Goal: Information Seeking & Learning: Learn about a topic

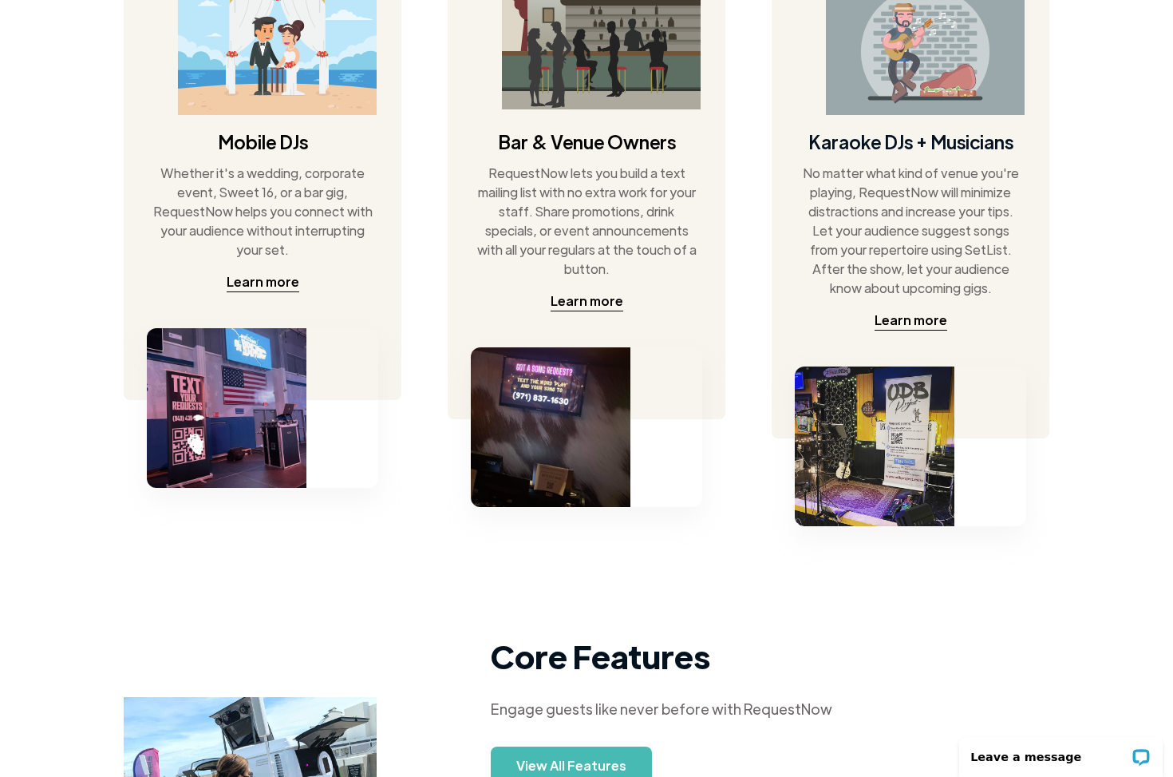
scroll to position [798, 0]
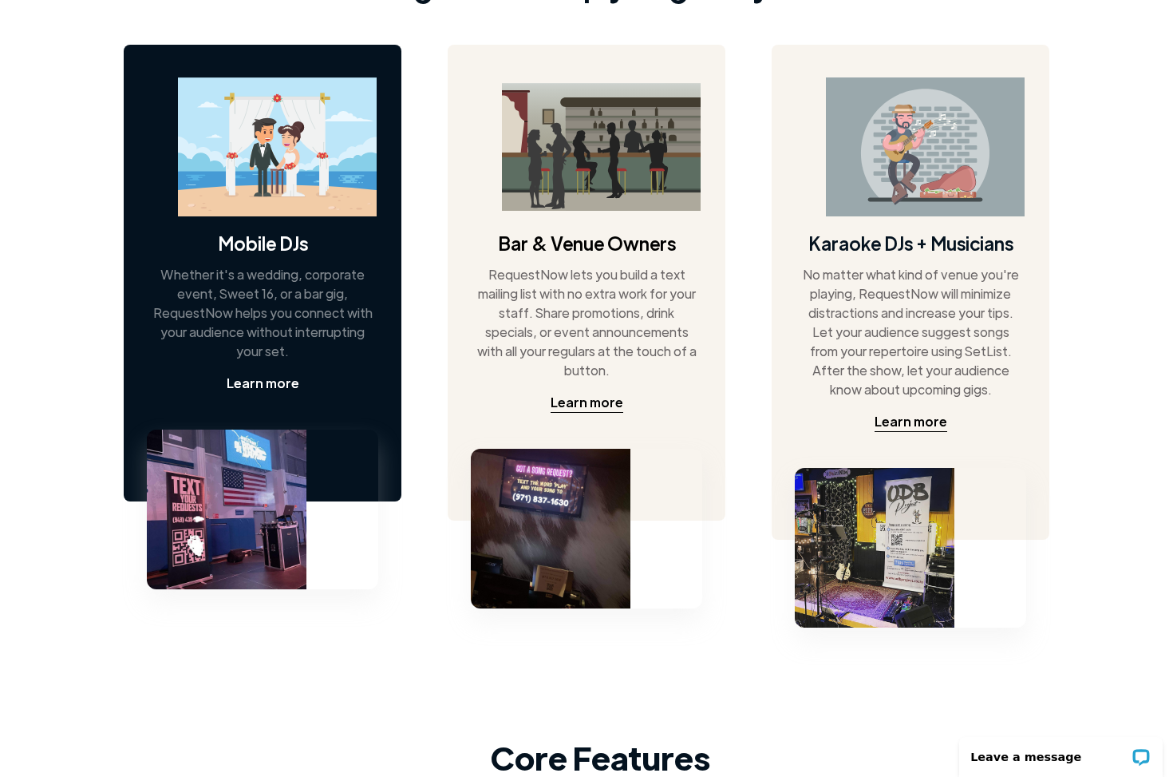
click at [259, 380] on div "Learn more" at bounding box center [263, 383] width 73 height 19
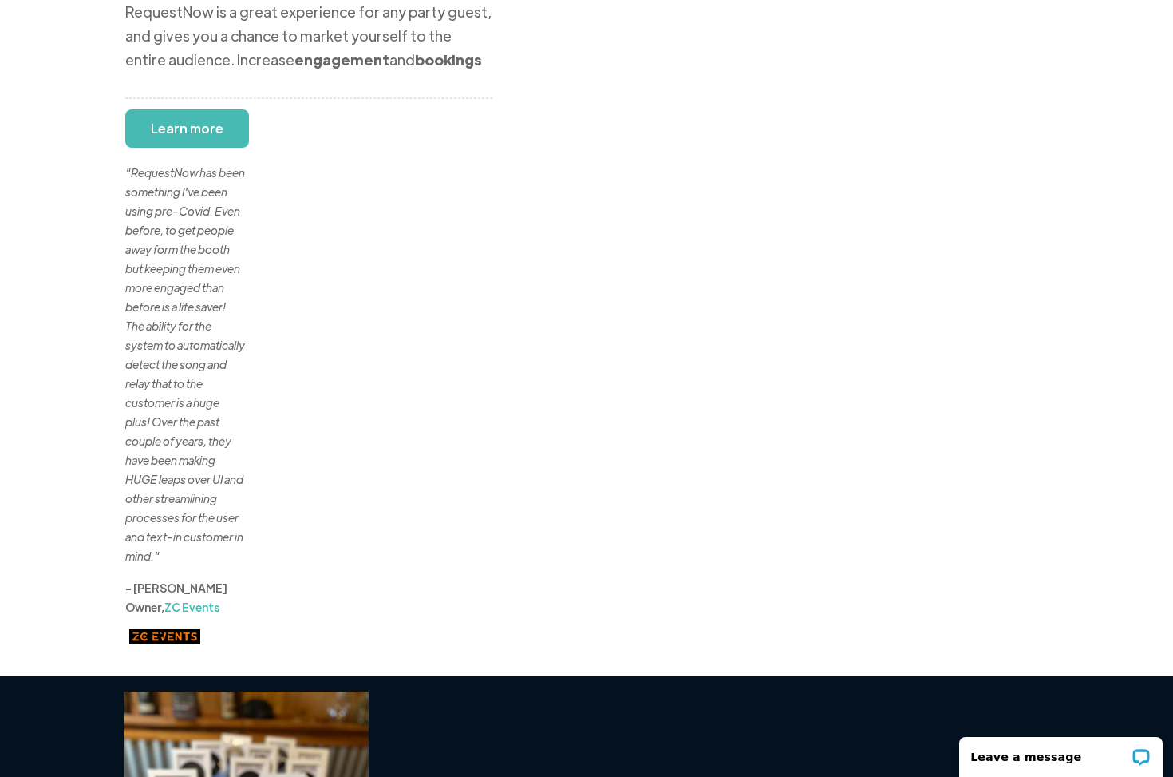
scroll to position [48, 0]
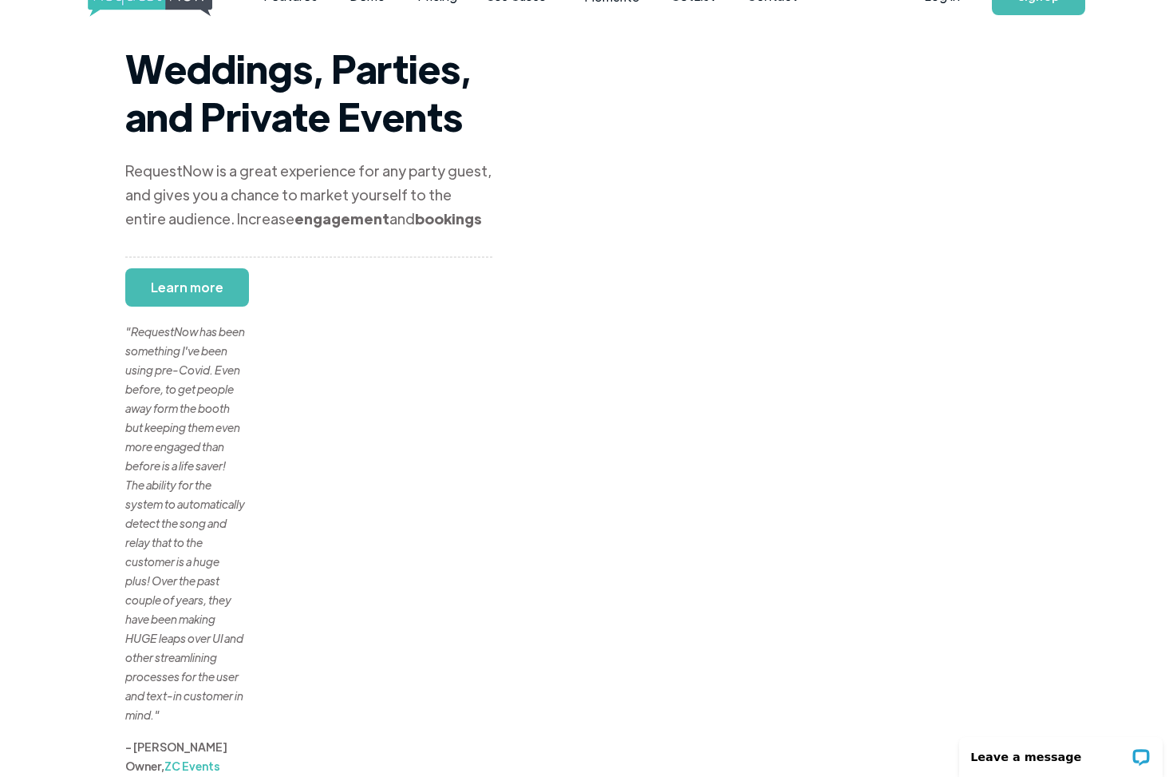
click at [188, 290] on div ""RequestNow has been something I've been using pre-Covid. Even before, to get p…" at bounding box center [185, 503] width 120 height 441
click at [194, 288] on div ""RequestNow has been something I've been using pre-Covid. Even before, to get p…" at bounding box center [185, 503] width 120 height 441
click at [172, 295] on div ""RequestNow has been something I've been using pre-Covid. Even before, to get p…" at bounding box center [185, 503] width 120 height 441
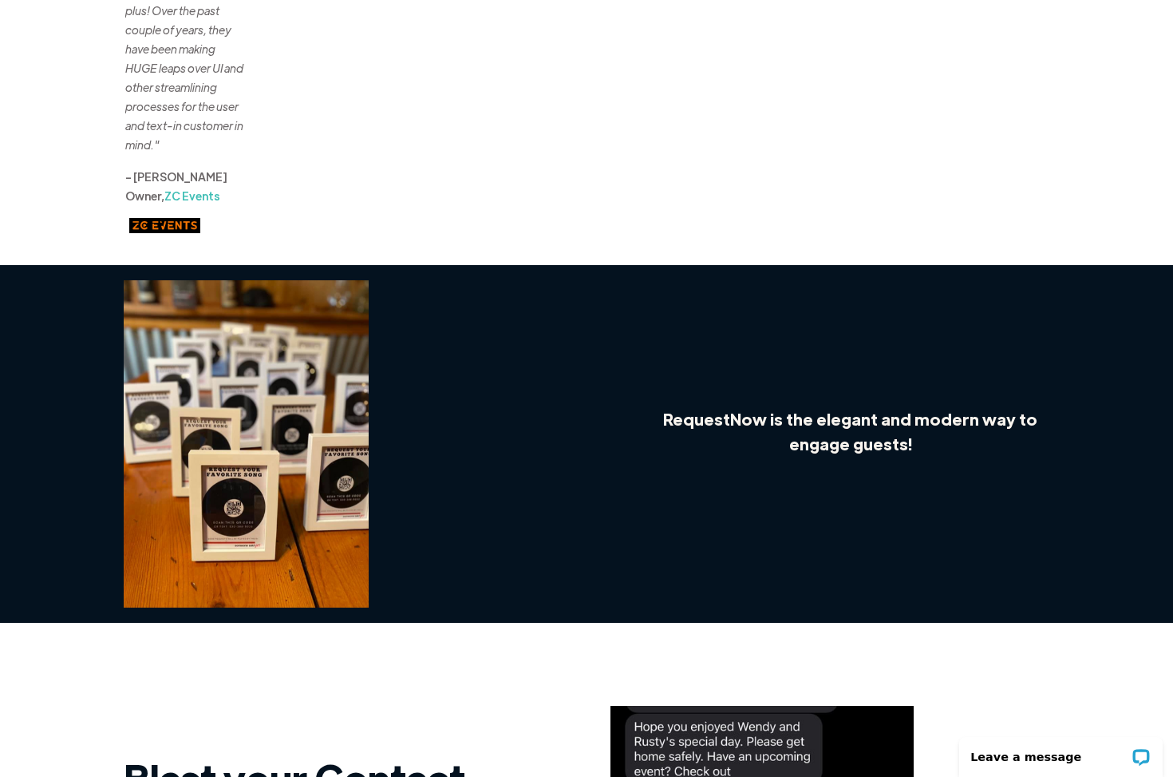
scroll to position [0, 0]
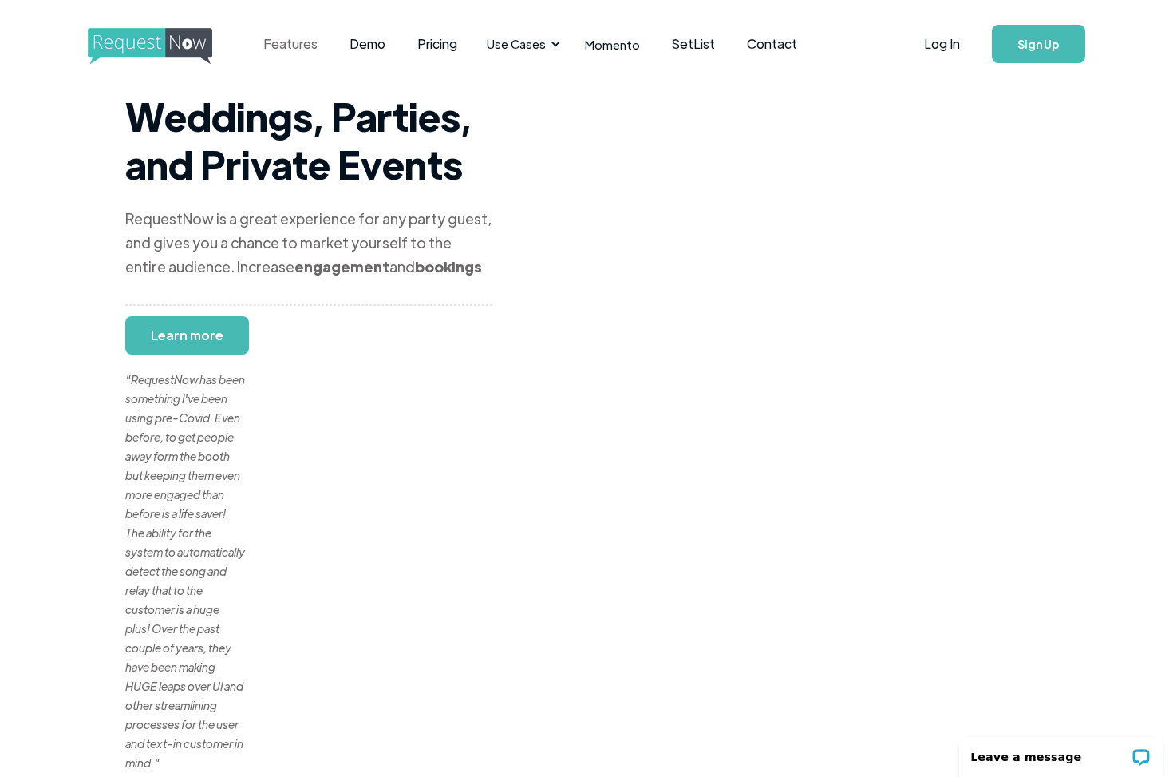
click at [295, 34] on link "Features" at bounding box center [290, 43] width 86 height 49
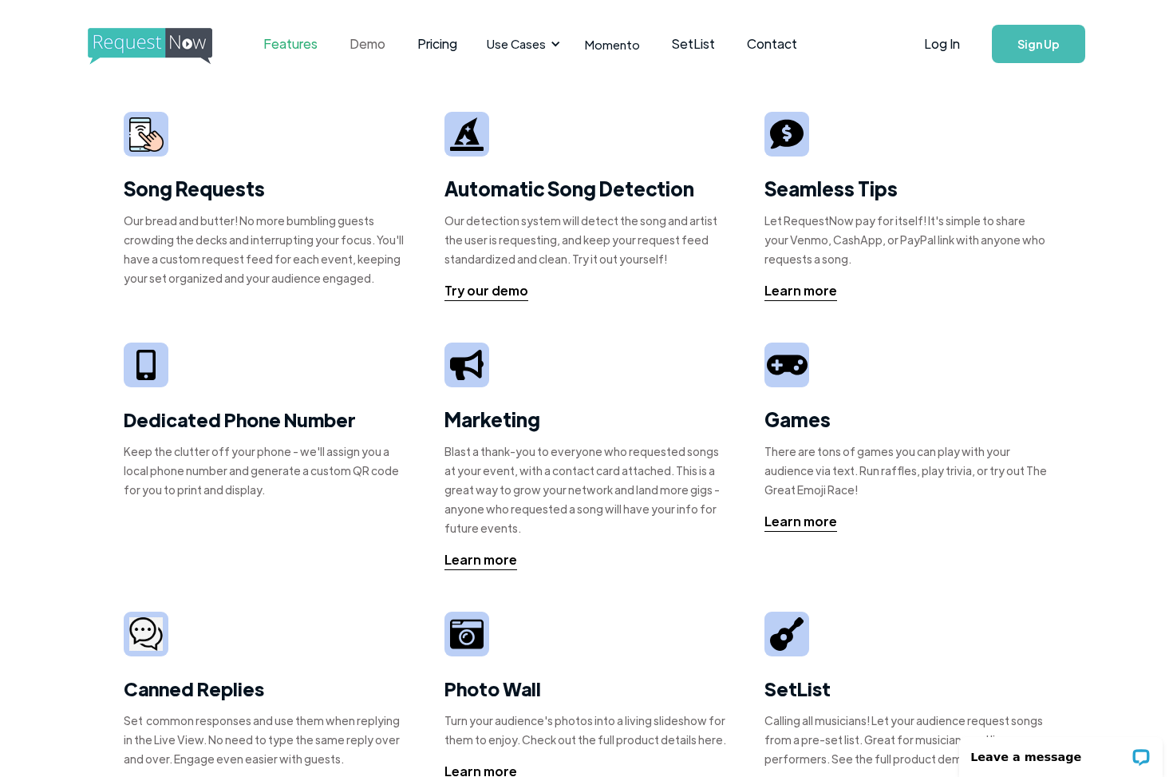
click at [352, 48] on link "Demo" at bounding box center [368, 43] width 68 height 49
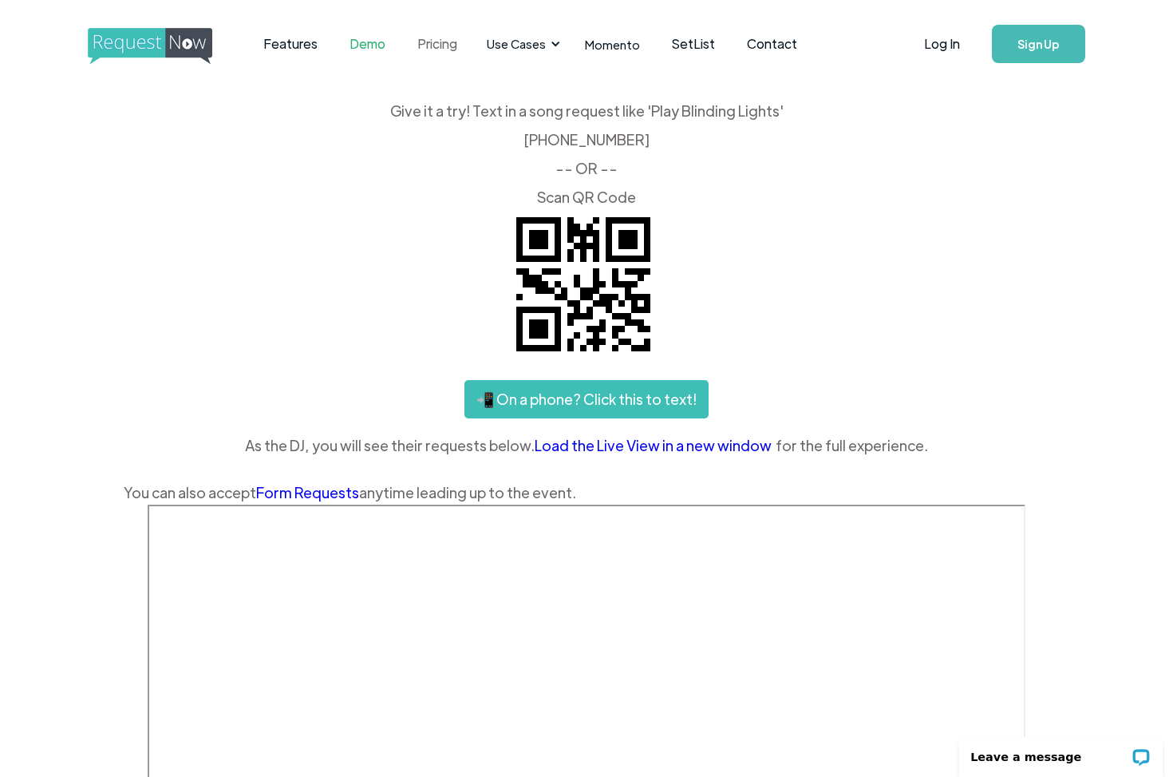
click at [443, 48] on link "Pricing" at bounding box center [437, 43] width 72 height 49
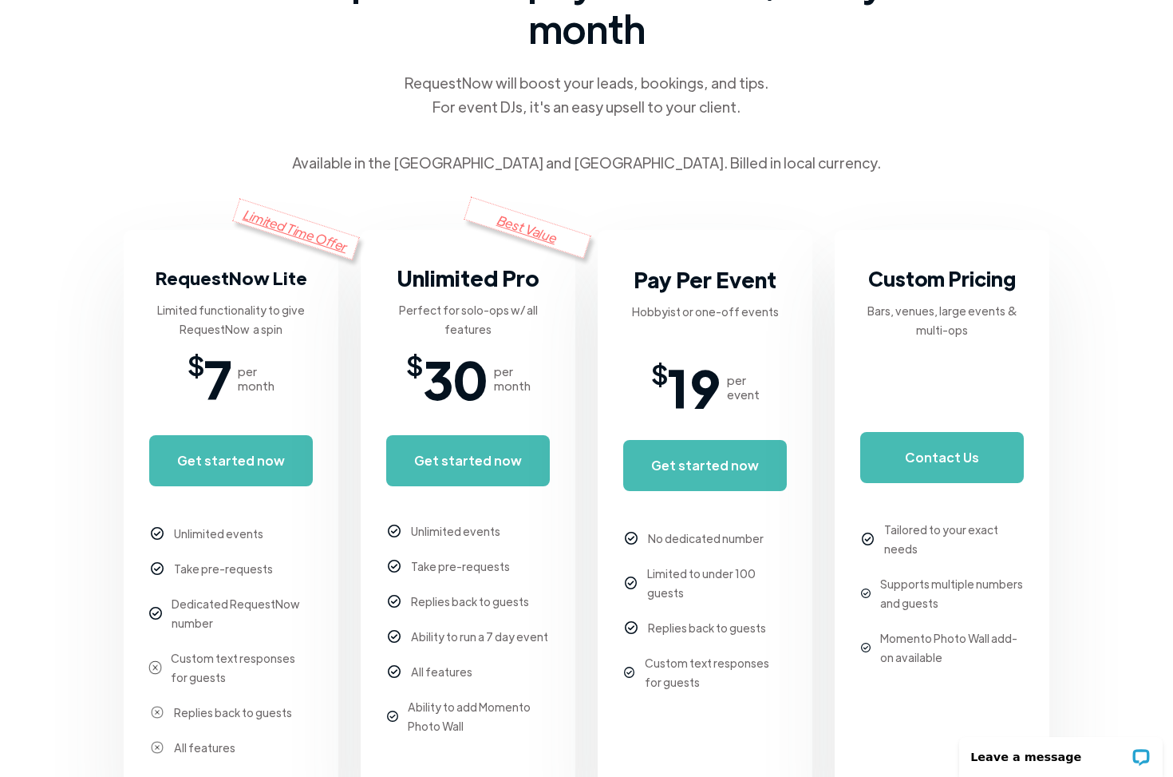
scroll to position [183, 0]
